Goal: Task Accomplishment & Management: Manage account settings

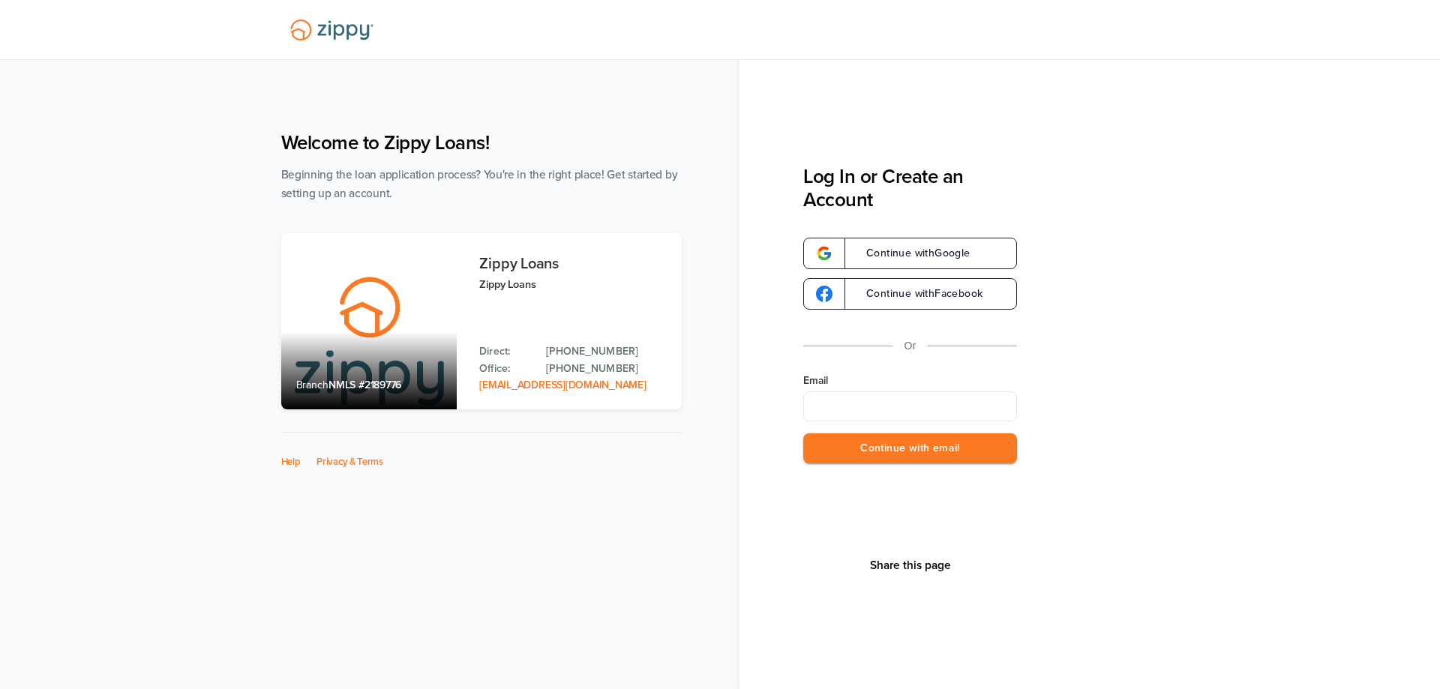
type input "**********"
click at [827, 461] on button "Continue with email" at bounding box center [910, 449] width 214 height 31
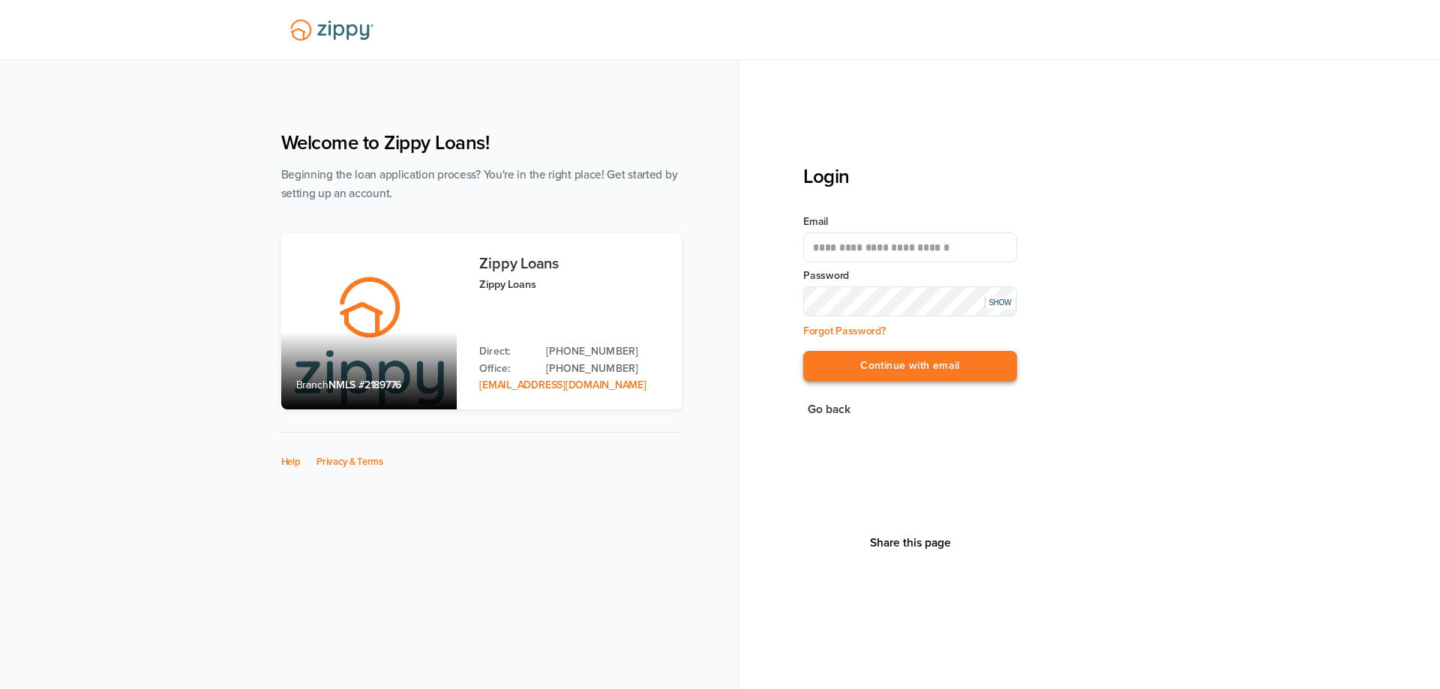
click at [863, 374] on button "Continue with email" at bounding box center [910, 366] width 214 height 31
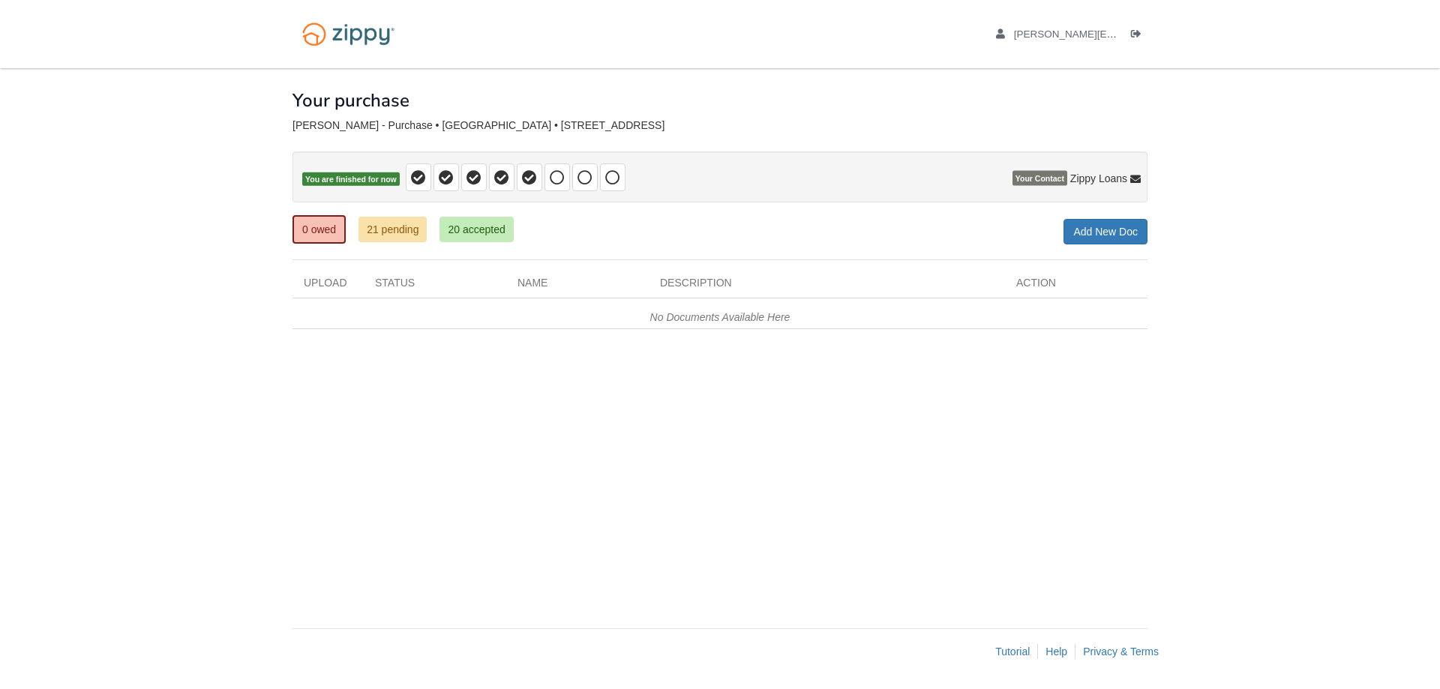
click at [1104, 406] on div "× × × Pending Add Document Notice document will be included in the email sent t…" at bounding box center [720, 340] width 855 height 545
click at [1132, 488] on div "× × × Pending Add Document Notice document will be included in the email sent t…" at bounding box center [720, 340] width 855 height 545
click at [399, 233] on link "21 pending" at bounding box center [393, 230] width 68 height 26
